Goal: Task Accomplishment & Management: Use online tool/utility

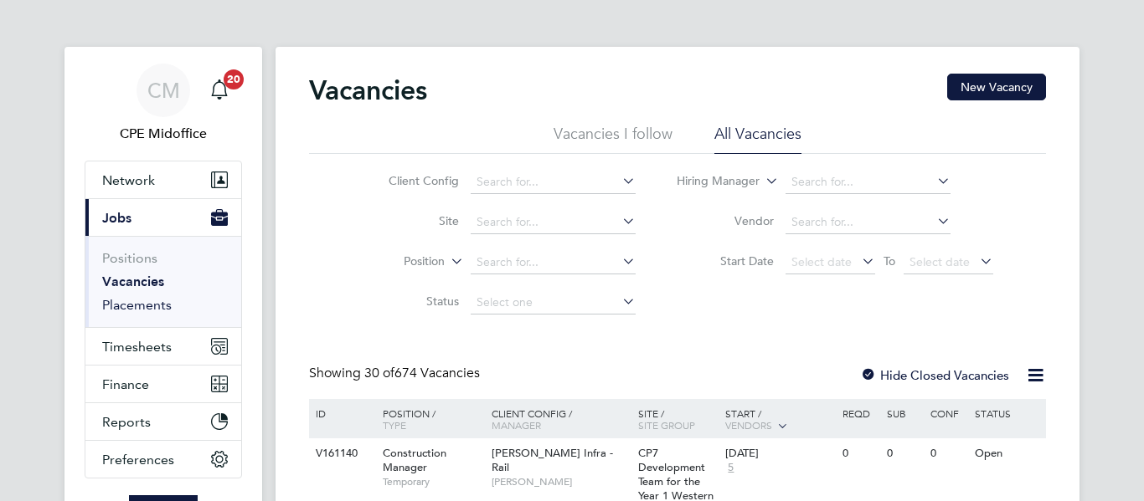
click at [122, 304] on link "Placements" at bounding box center [136, 305] width 69 height 16
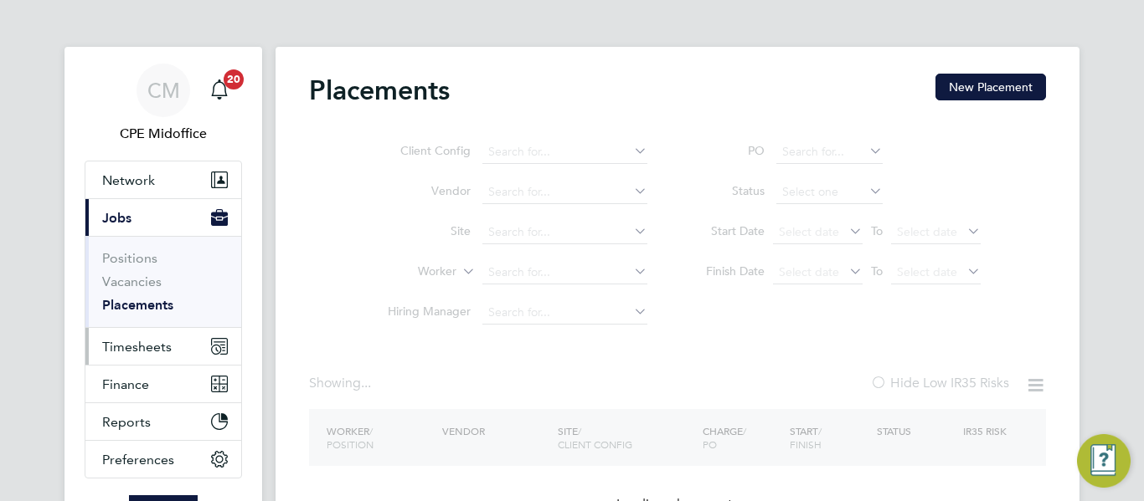
click at [127, 339] on span "Timesheets" at bounding box center [136, 347] width 69 height 16
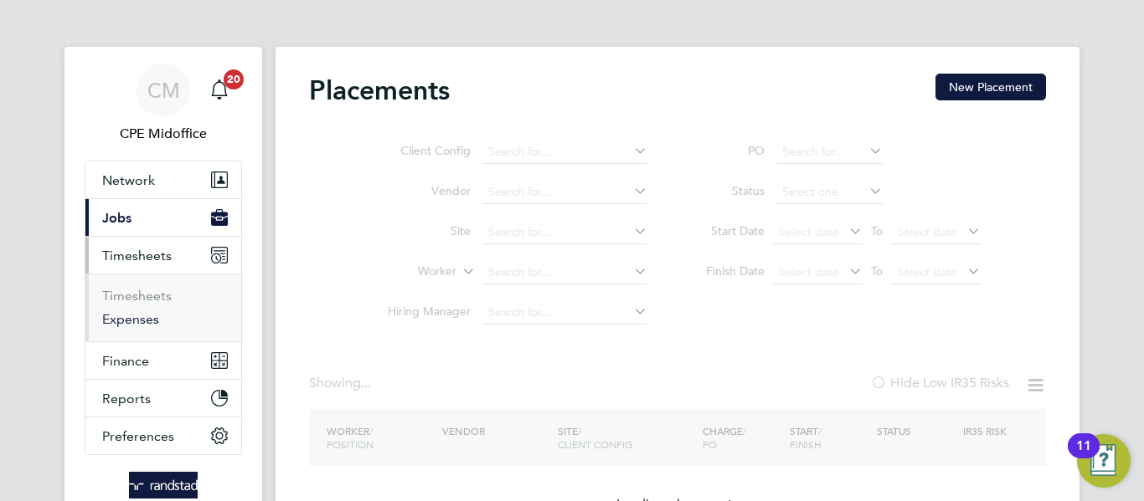
click at [138, 316] on link "Expenses" at bounding box center [130, 319] width 57 height 16
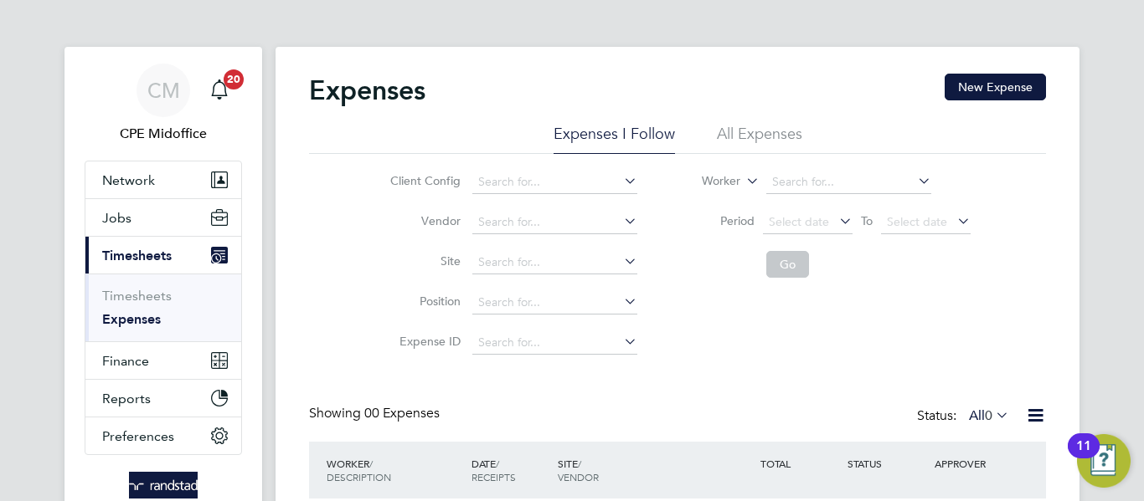
click at [726, 142] on li "All Expenses" at bounding box center [759, 139] width 85 height 30
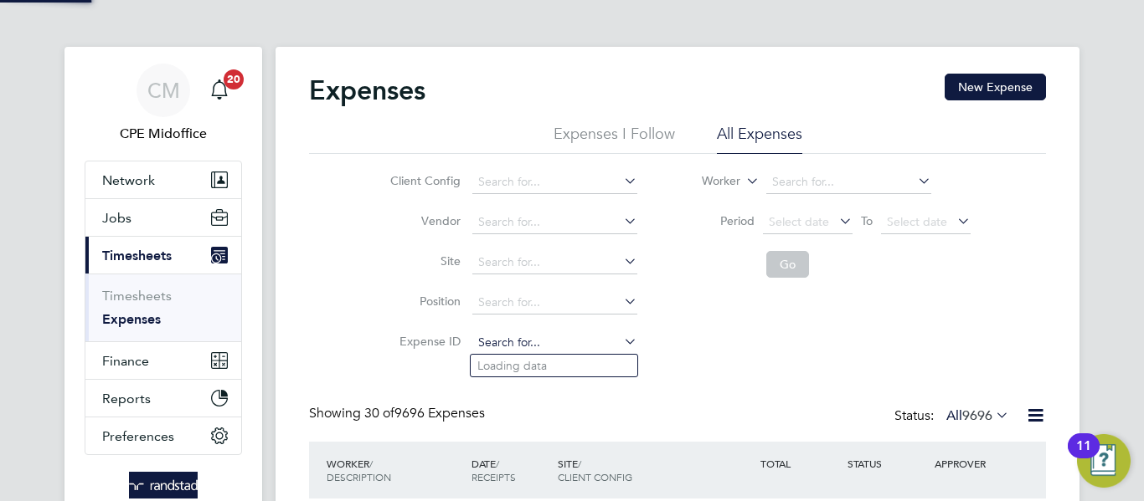
click at [527, 348] on input at bounding box center [554, 343] width 165 height 23
paste input "1807894"
type input "1807894"
click at [543, 377] on ul "TS 1807894" at bounding box center [554, 366] width 168 height 24
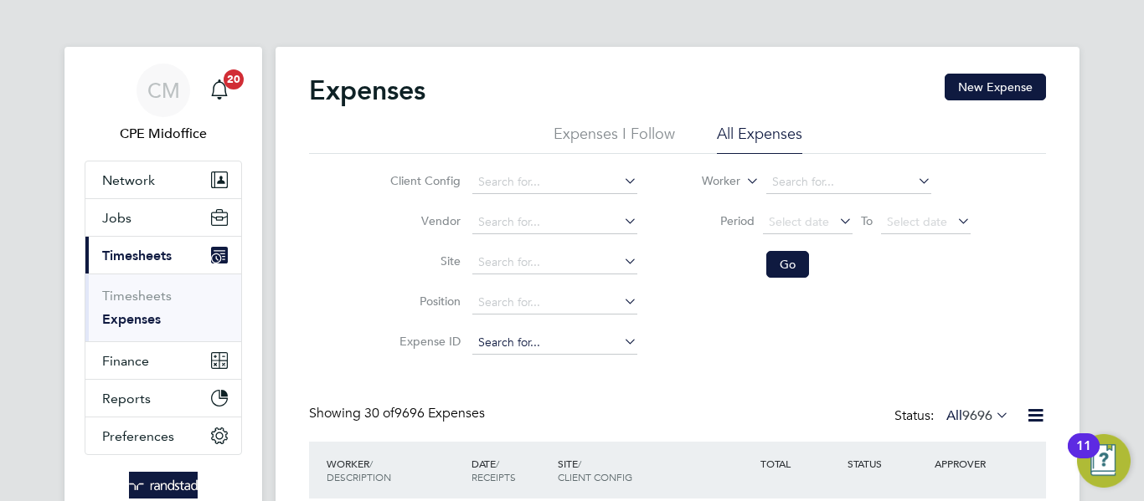
click at [531, 344] on input at bounding box center [554, 343] width 165 height 23
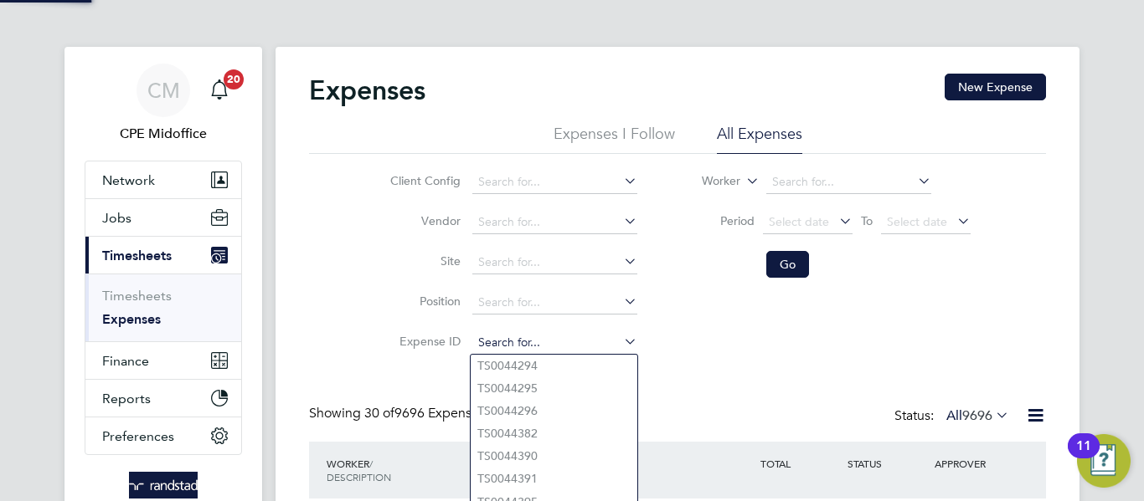
paste input "1807894"
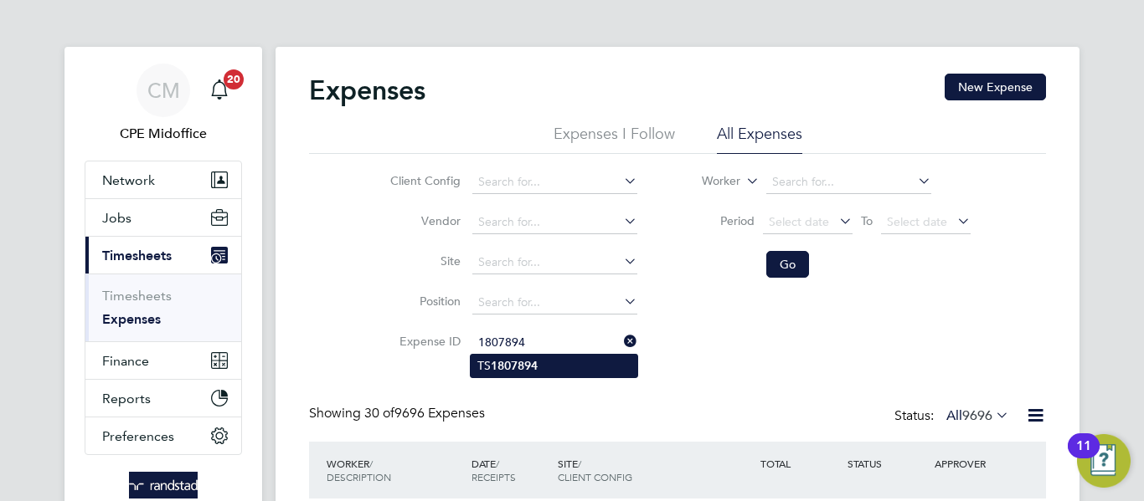
click at [535, 365] on b "1807894" at bounding box center [514, 366] width 47 height 14
type input "TS1807894"
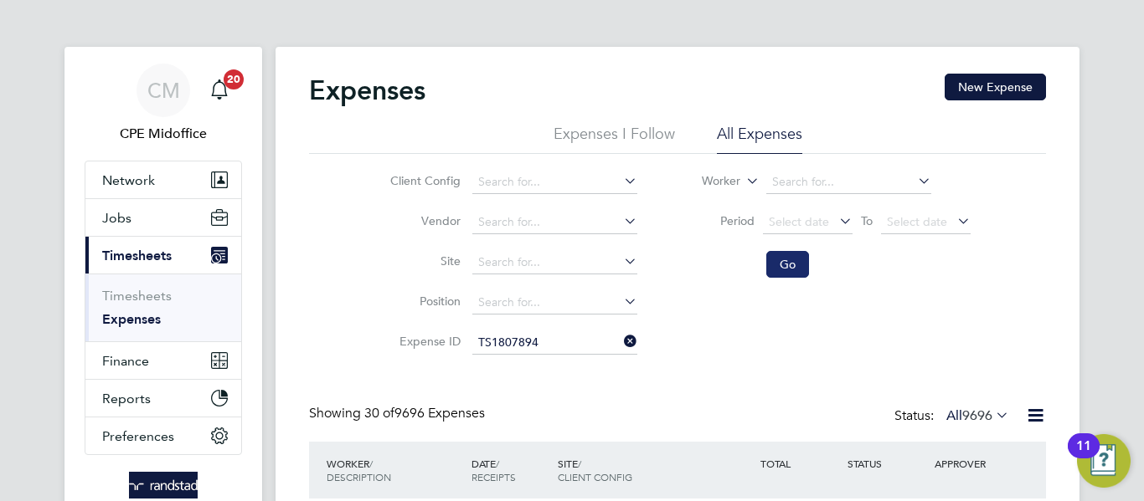
click at [793, 261] on button "Go" at bounding box center [787, 264] width 43 height 27
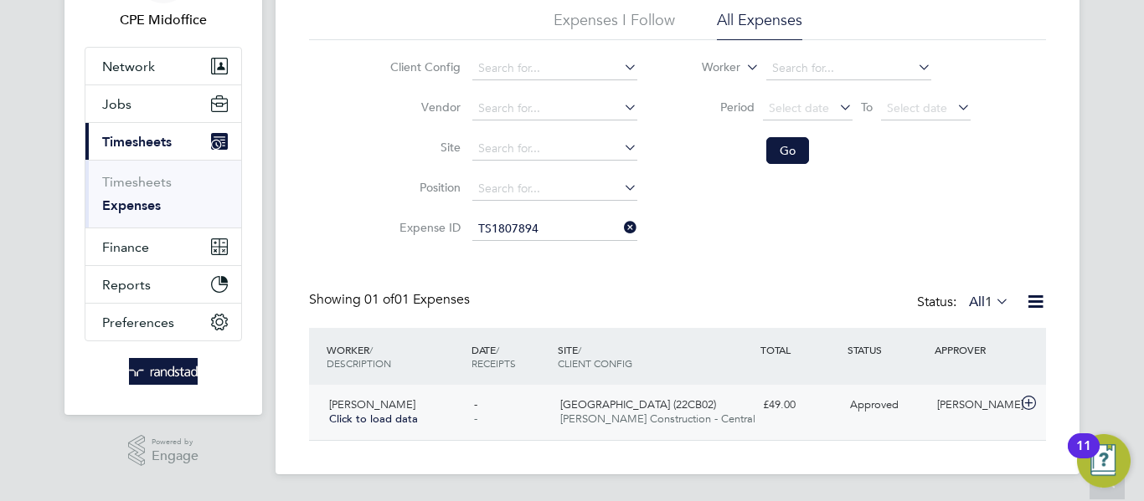
click at [613, 418] on span "[PERSON_NAME] Construction - Central" at bounding box center [657, 419] width 195 height 14
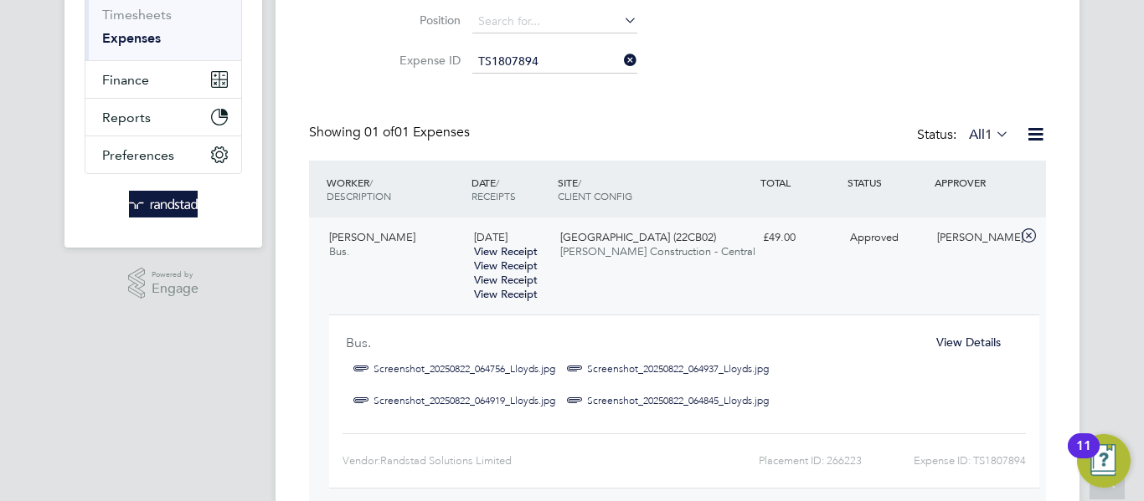
click at [959, 340] on span "View Details" at bounding box center [968, 342] width 64 height 15
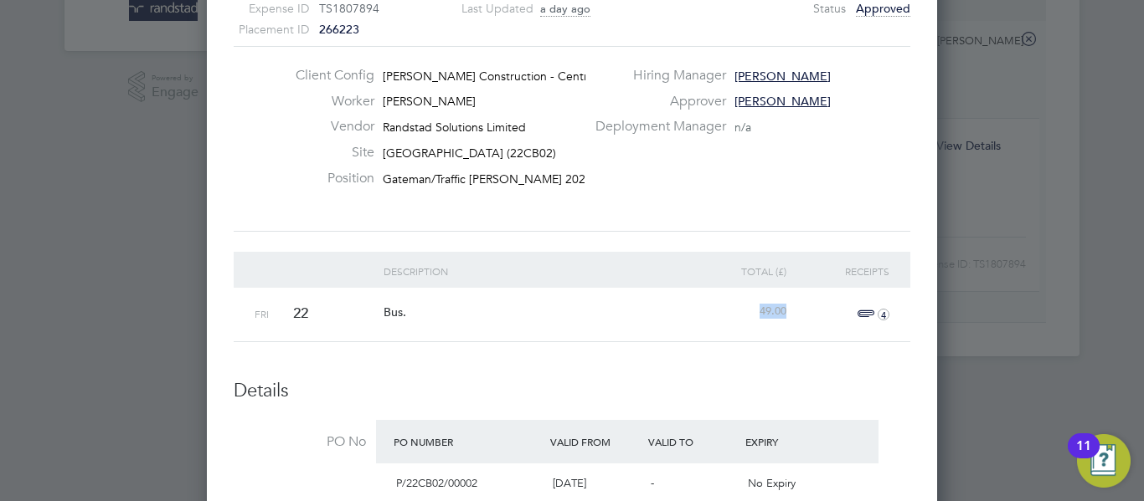
drag, startPoint x: 770, startPoint y: 311, endPoint x: 795, endPoint y: 311, distance: 24.3
click at [795, 311] on div "Fri 22 Bus. 49.00 4" at bounding box center [572, 315] width 676 height 54
copy span "49.00"
click at [872, 314] on span "4" at bounding box center [870, 315] width 37 height 20
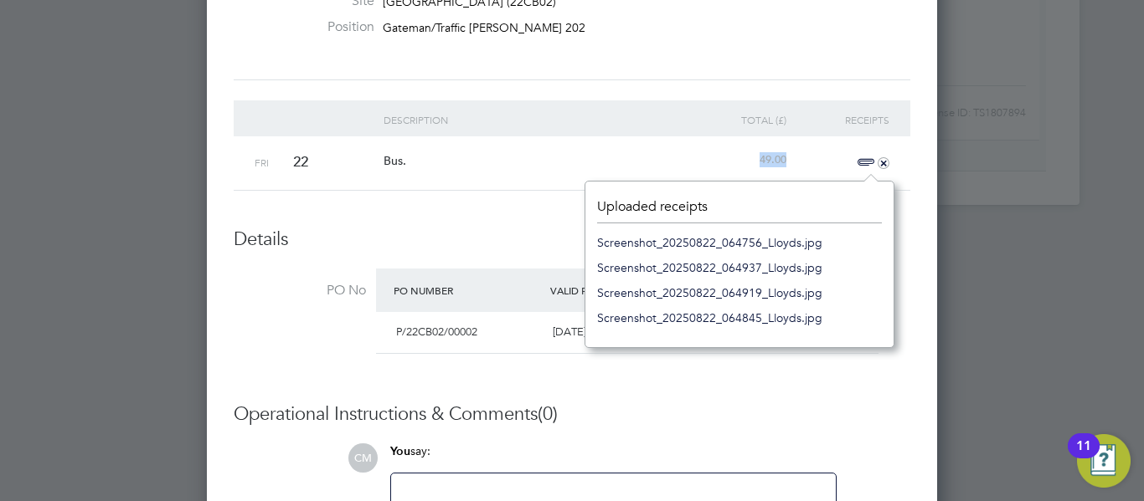
scroll to position [646, 0]
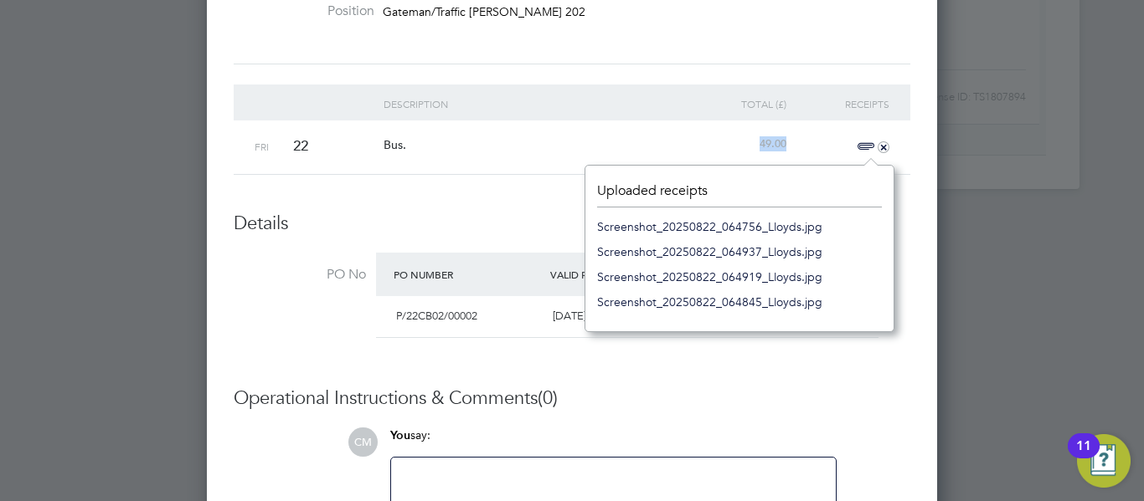
click at [734, 230] on link "Screenshot_20250822_064756_Lloyds.jpg" at bounding box center [709, 226] width 225 height 25
click at [720, 263] on link "Screenshot_20250822_064937_Lloyds.jpg" at bounding box center [709, 251] width 225 height 25
click at [723, 282] on link "Screenshot_20250822_064919_Lloyds.jpg" at bounding box center [709, 277] width 225 height 25
click at [682, 297] on link "Screenshot_20250822_064845_Lloyds.jpg" at bounding box center [709, 302] width 225 height 25
click at [485, 191] on li "Description Total (£) Receipts Fri 22 Bus. 49.00 +" at bounding box center [572, 148] width 676 height 127
